Goal: Task Accomplishment & Management: Manage account settings

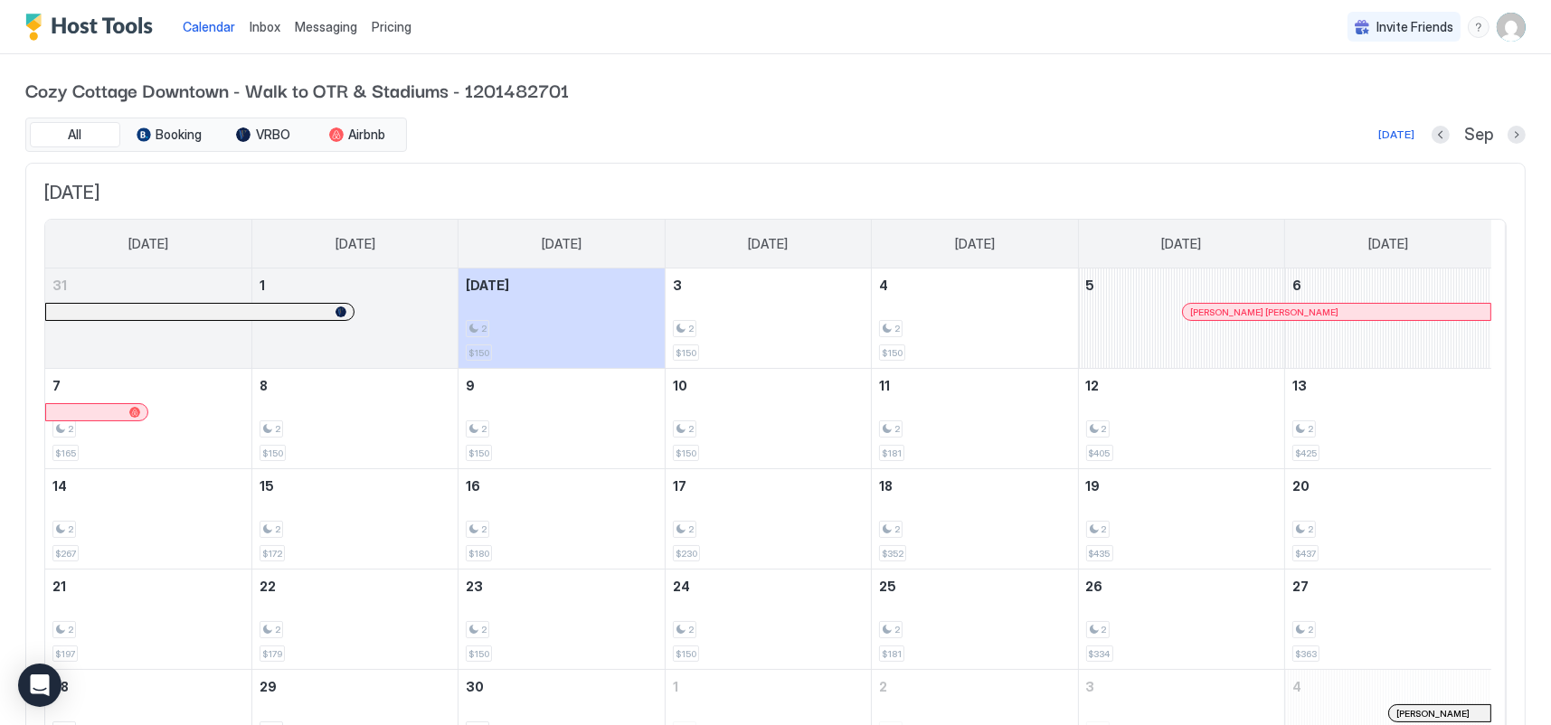
click at [1499, 36] on img "User profile" at bounding box center [1510, 27] width 29 height 29
click at [1385, 102] on div "Settings" at bounding box center [1396, 102] width 230 height 32
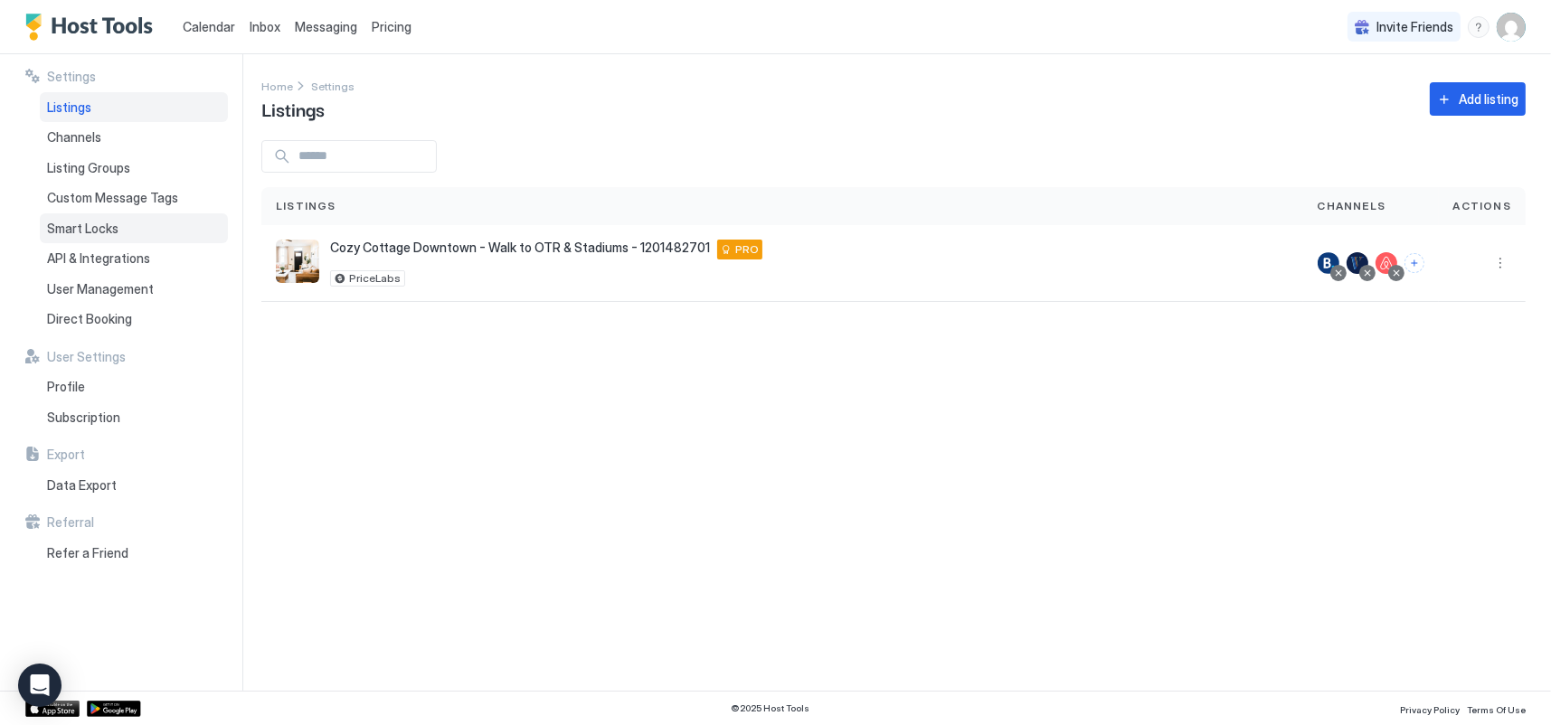
click at [85, 230] on span "Smart Locks" at bounding box center [82, 229] width 71 height 16
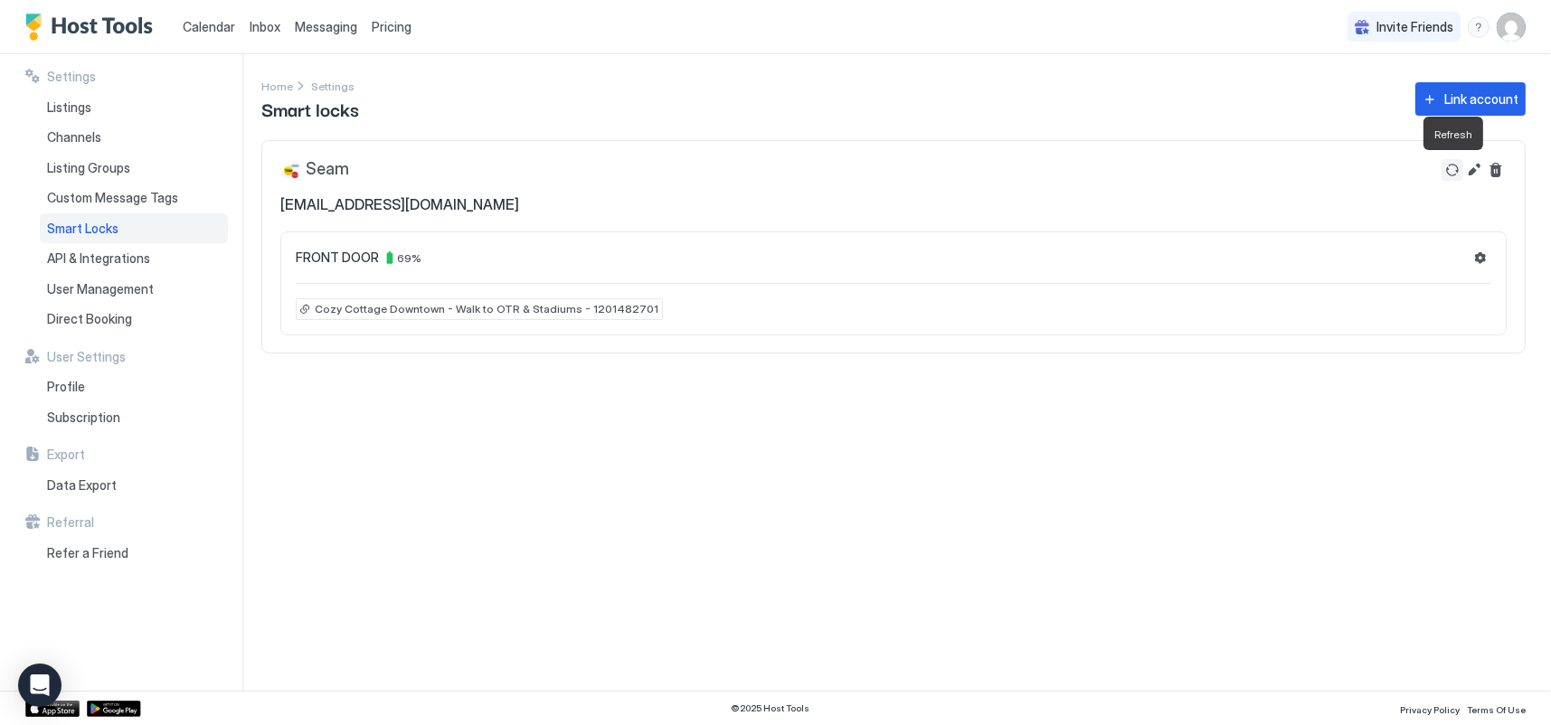
click at [1455, 175] on button "Refresh" at bounding box center [1452, 170] width 22 height 22
click at [514, 311] on span "Cozy Cottage Downtown - Walk to OTR & Stadiums - 1201482701" at bounding box center [487, 309] width 344 height 16
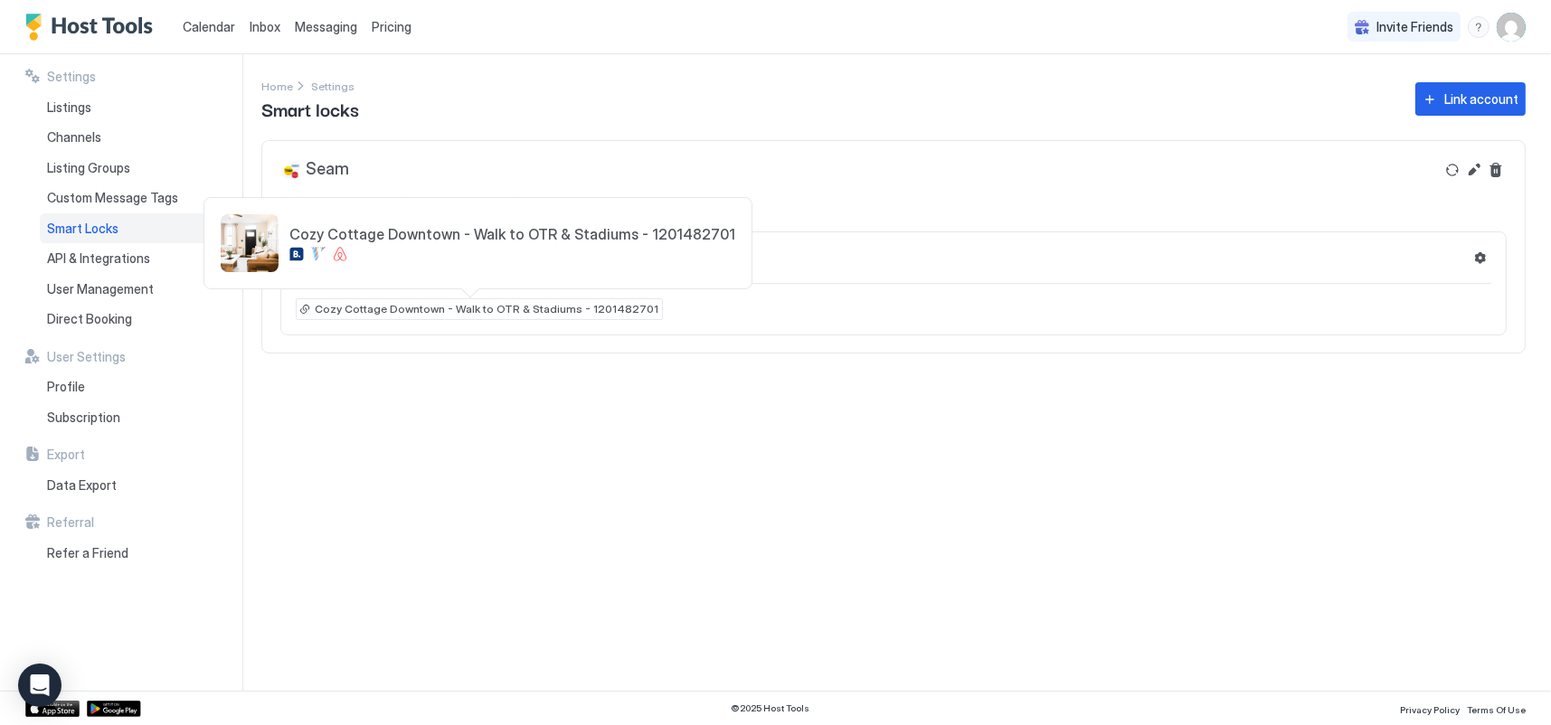
click at [484, 567] on div at bounding box center [775, 362] width 1551 height 725
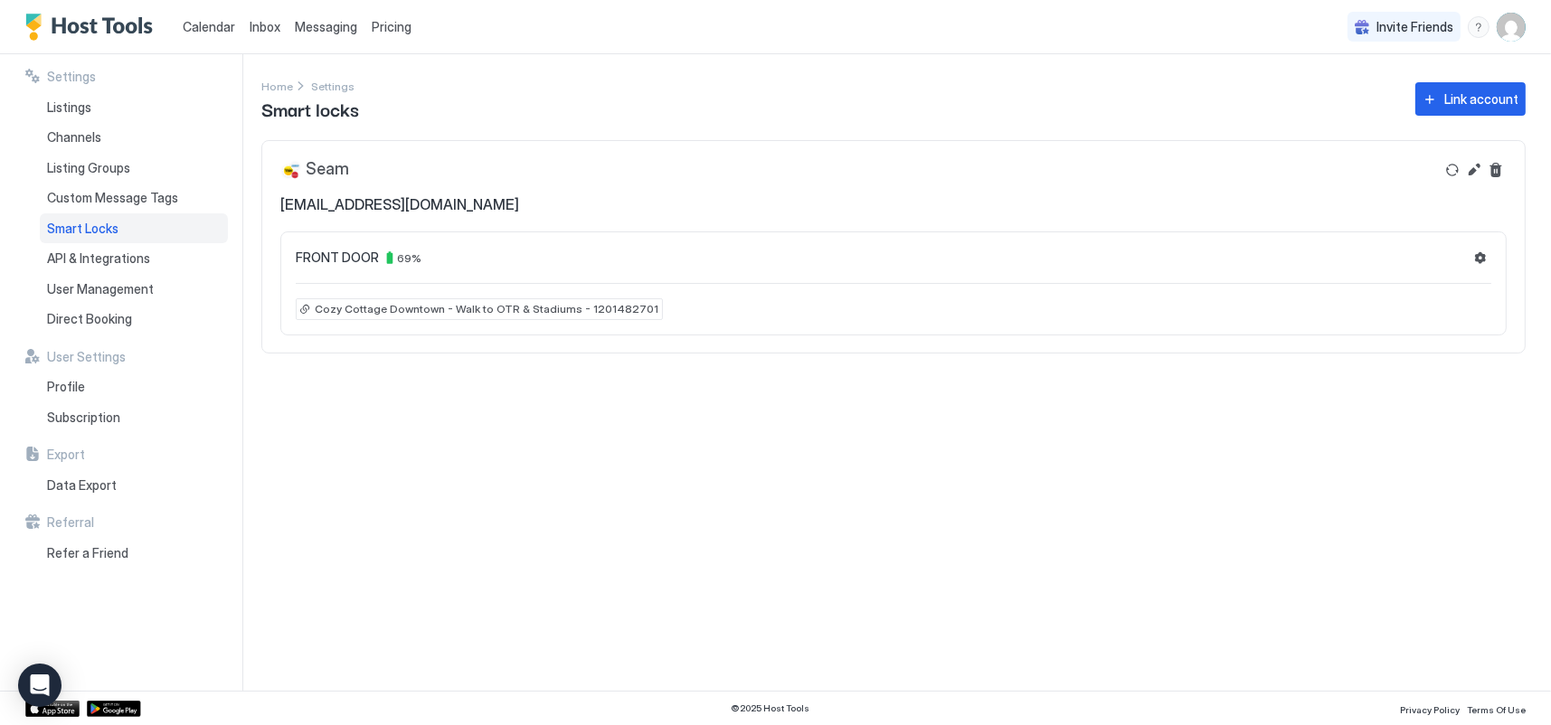
click at [1181, 37] on div "Calendar Inbox Messaging Pricing Invite Friends SB" at bounding box center [775, 27] width 1551 height 54
click at [76, 320] on span "Direct Booking" at bounding box center [89, 319] width 85 height 16
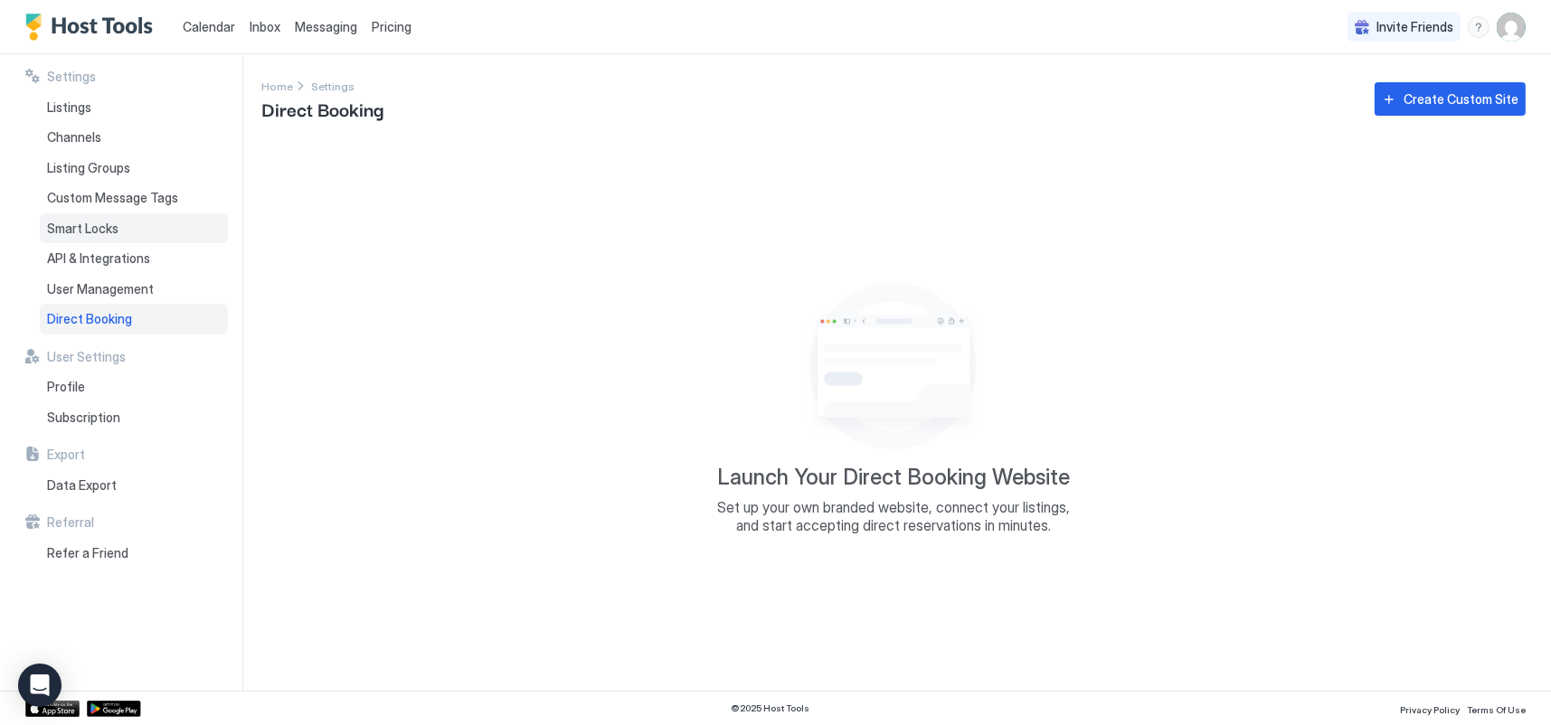
click at [77, 231] on span "Smart Locks" at bounding box center [82, 229] width 71 height 16
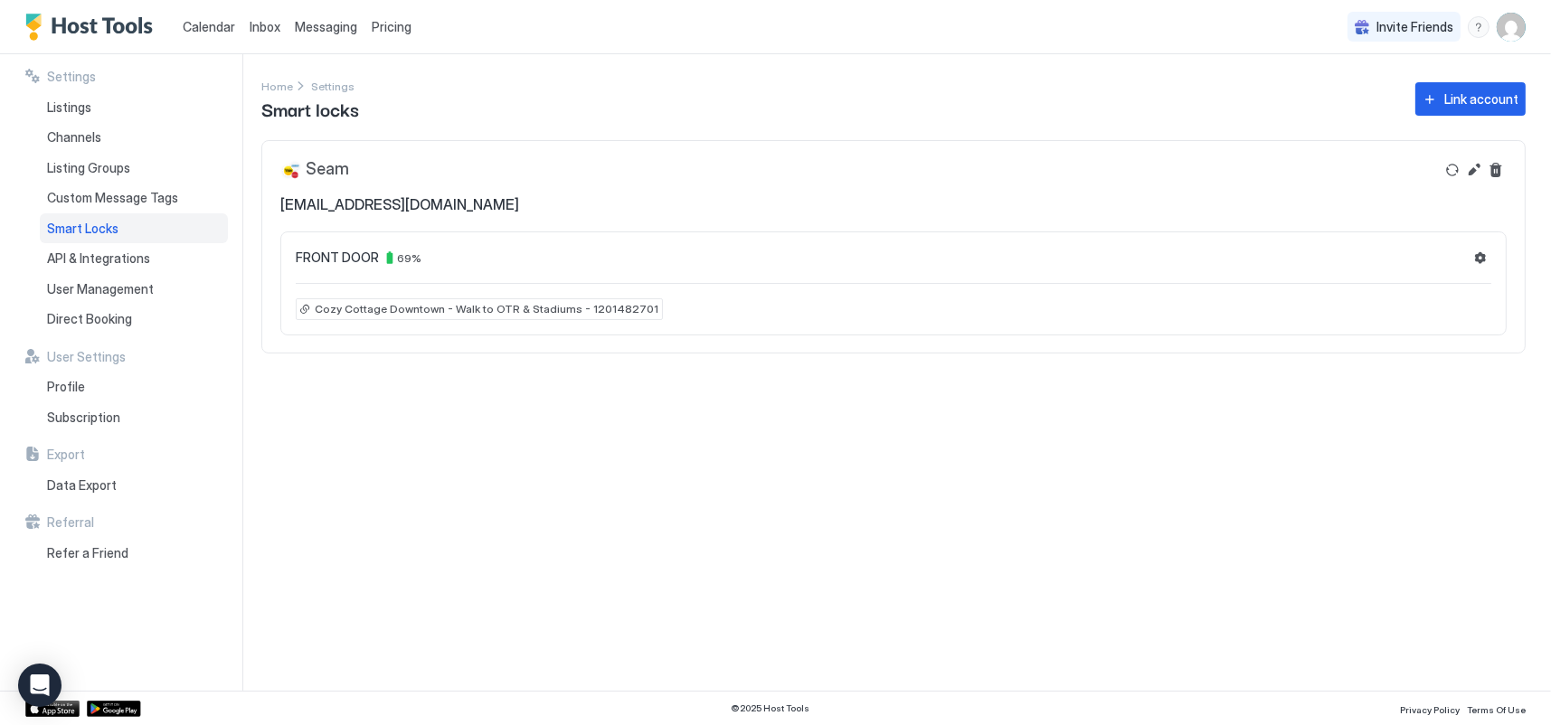
click at [391, 313] on span "Cozy Cottage Downtown - Walk to OTR & Stadiums - 1201482701" at bounding box center [487, 309] width 344 height 16
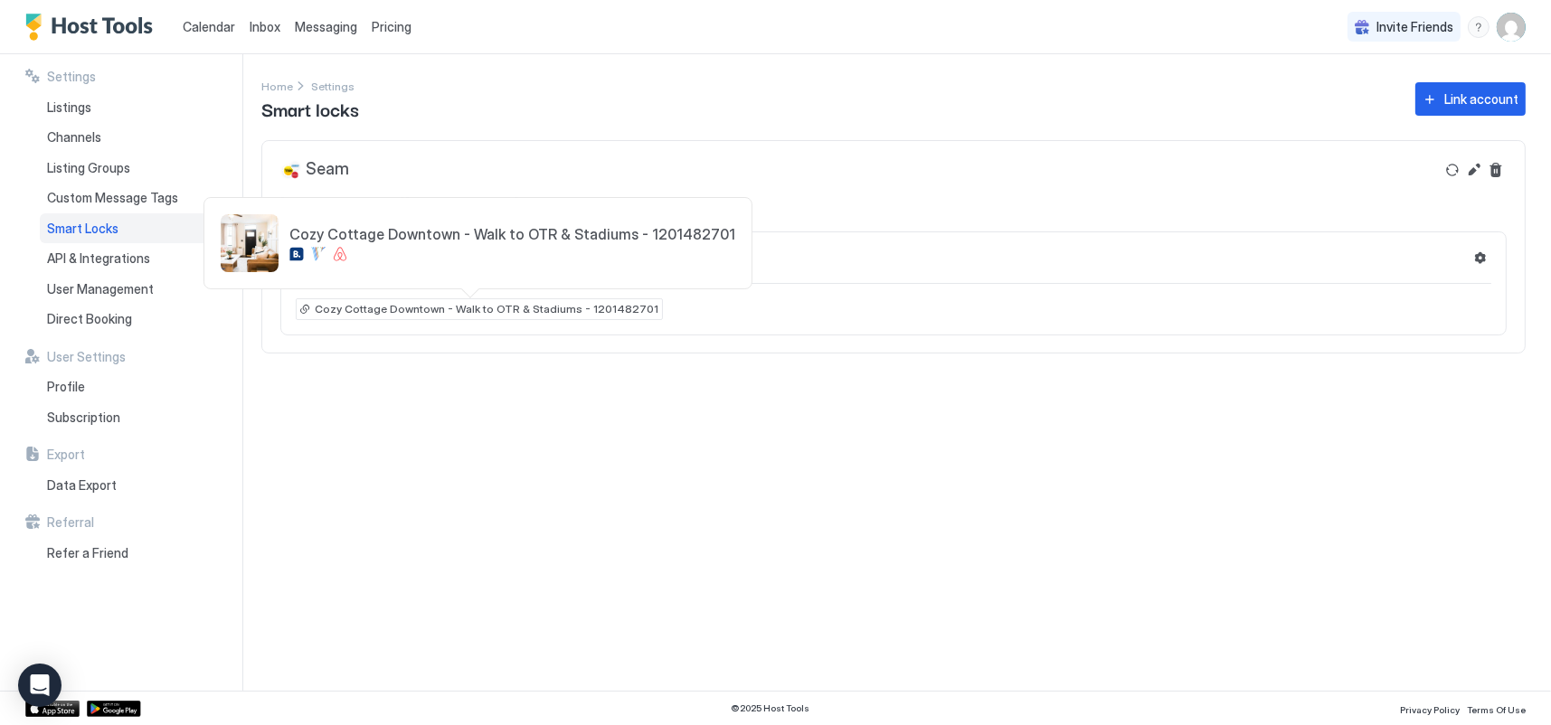
click at [241, 237] on img "listing image" at bounding box center [250, 243] width 58 height 58
click at [1112, 486] on div at bounding box center [775, 362] width 1551 height 725
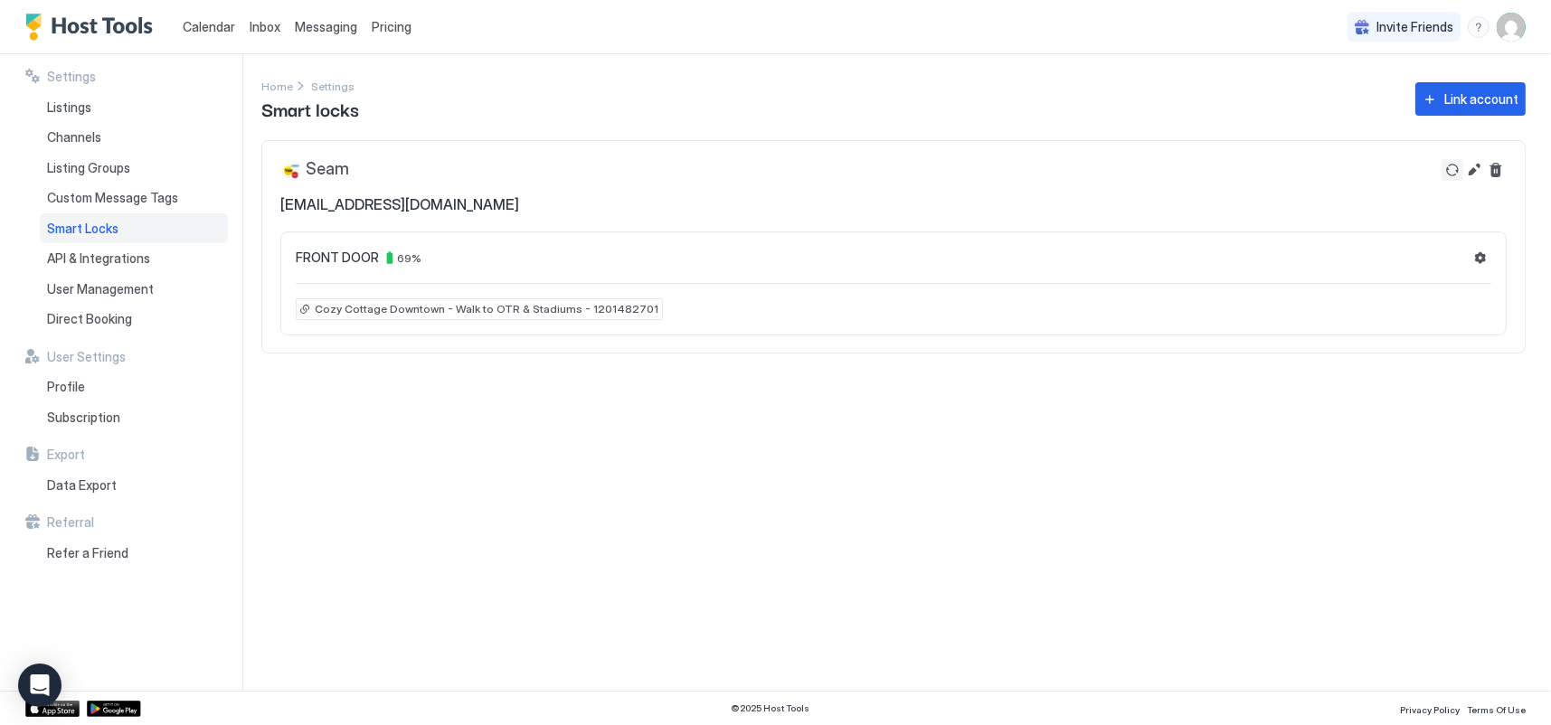
click at [1448, 173] on button "Refresh" at bounding box center [1452, 170] width 22 height 22
click at [1483, 260] on button "Settings" at bounding box center [1480, 258] width 22 height 22
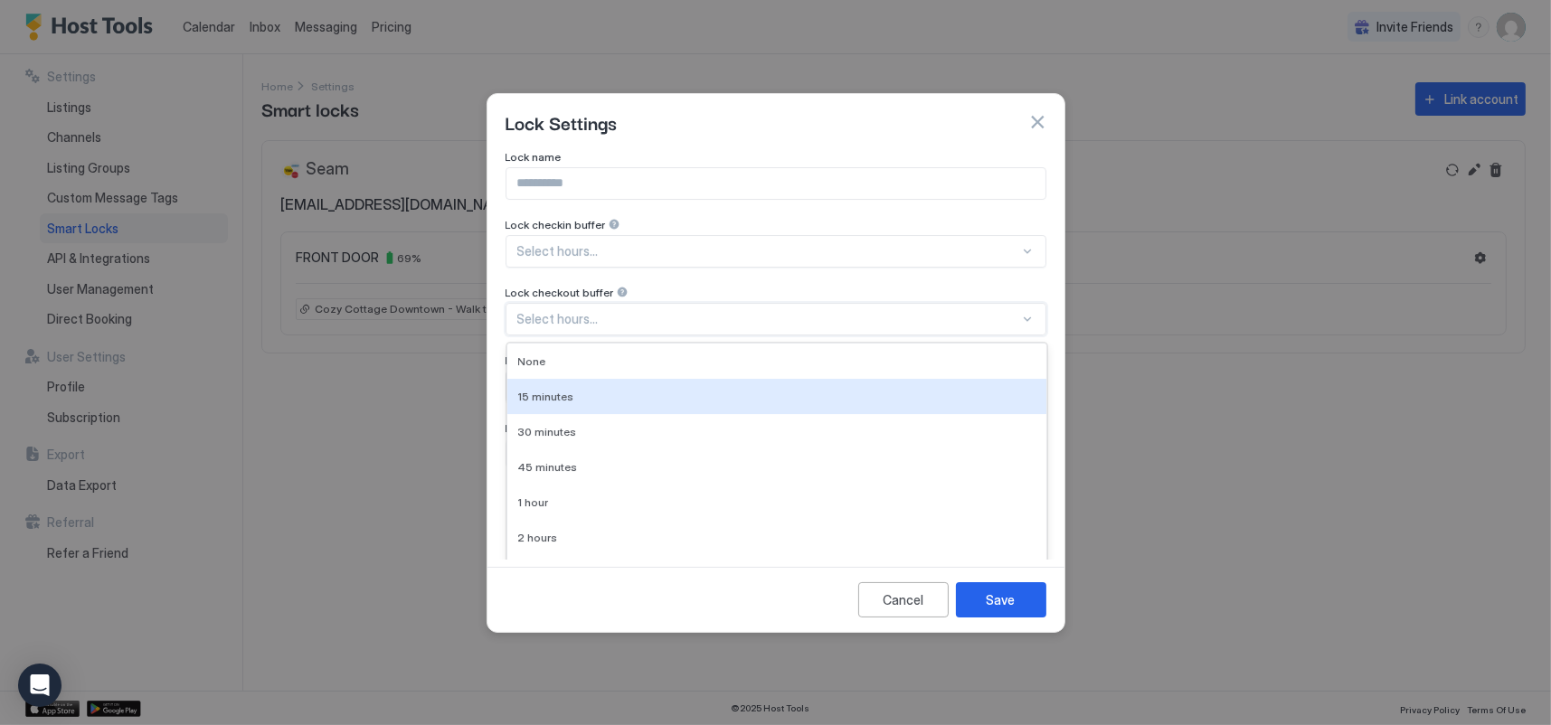
click at [994, 322] on div "10 results available. Use Up and Down to choose options, press Enter to select …" at bounding box center [775, 319] width 541 height 33
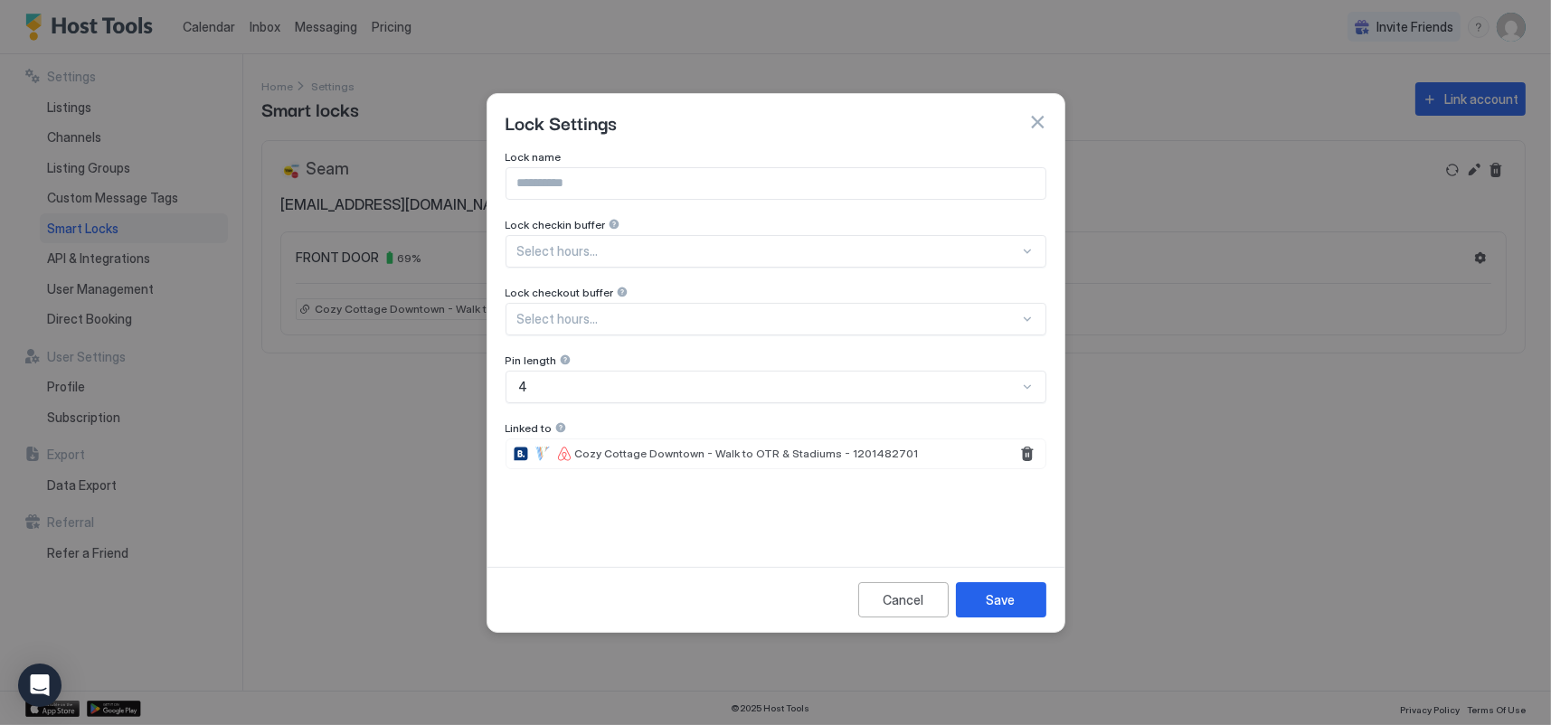
click at [960, 147] on div "Lock Settings" at bounding box center [775, 122] width 577 height 56
click at [1009, 608] on div "Save" at bounding box center [1000, 599] width 29 height 19
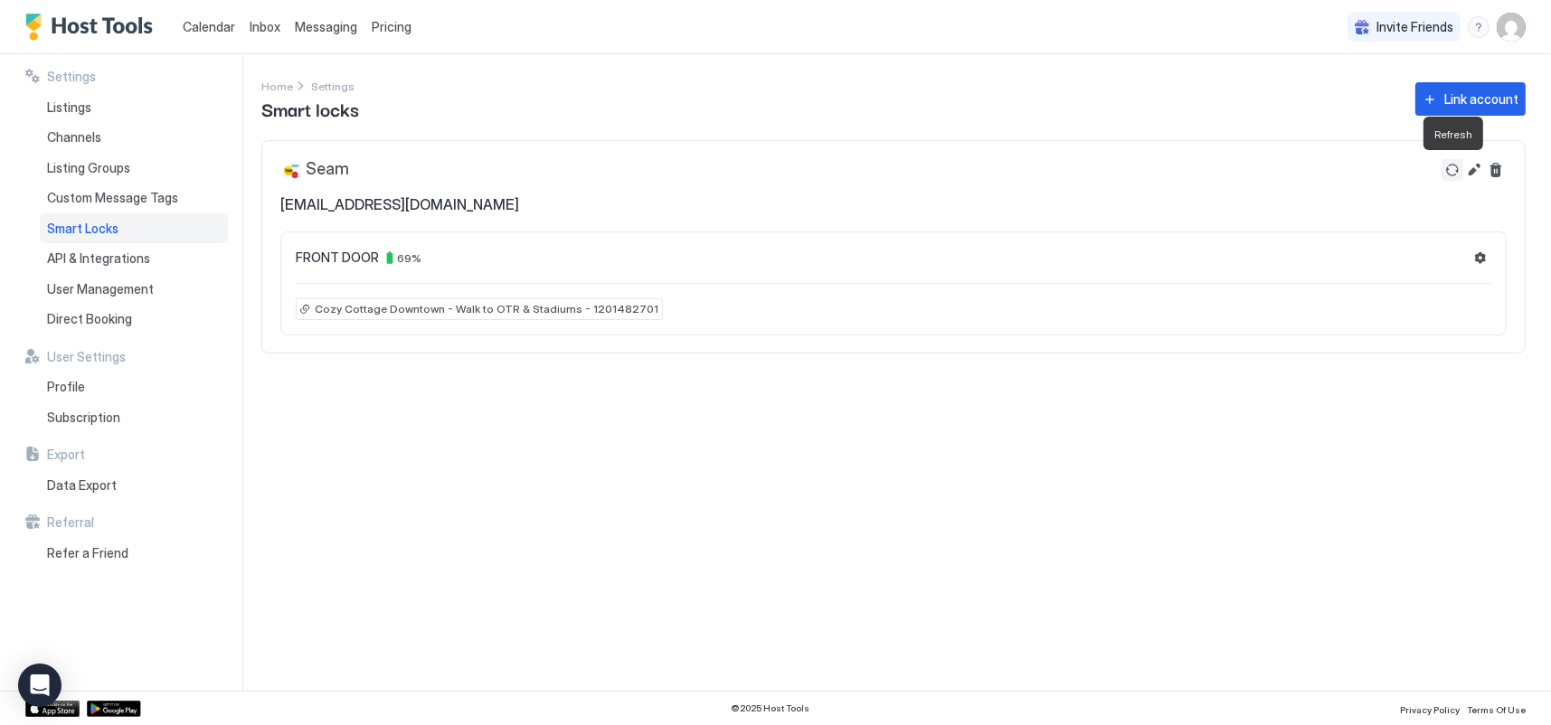
click at [1448, 172] on button "Refresh" at bounding box center [1452, 170] width 22 height 22
